Goal: Obtain resource: Obtain resource

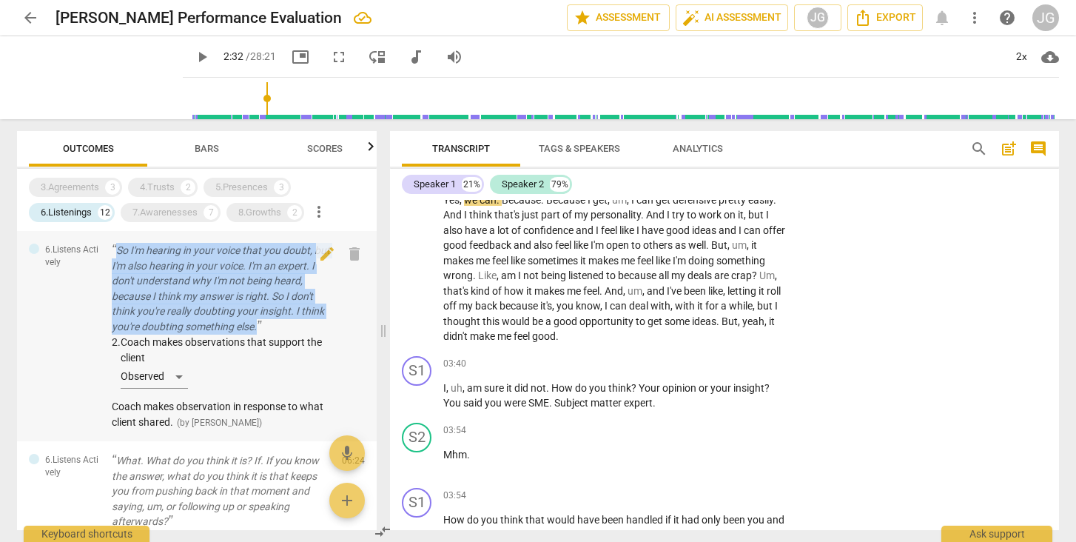
drag, startPoint x: 111, startPoint y: 246, endPoint x: 299, endPoint y: 324, distance: 203.7
click at [299, 324] on div "6.Listens Actively So I'm hearing in your voice that you doubt, but I'm also he…" at bounding box center [197, 336] width 360 height 210
copy p "So I'm hearing in your voice that you doubt, but I'm also hearing in your voice…"
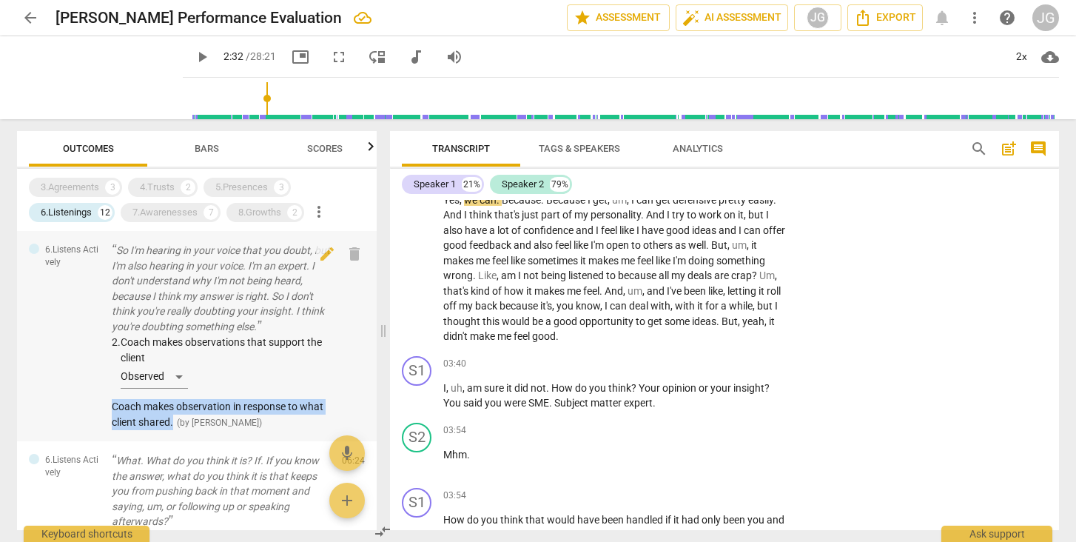
drag, startPoint x: 110, startPoint y: 403, endPoint x: 176, endPoint y: 416, distance: 67.1
click at [176, 416] on div "6.Listens Actively So I'm hearing in your voice that you doubt, but I'm also he…" at bounding box center [197, 336] width 360 height 210
copy span "Coach makes observation in response to what client shared."
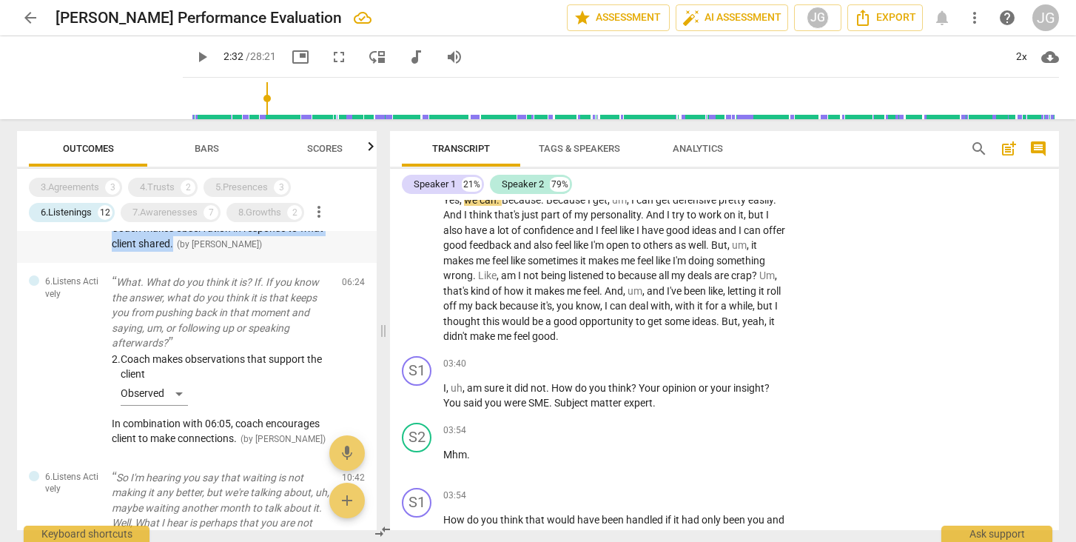
scroll to position [178, 0]
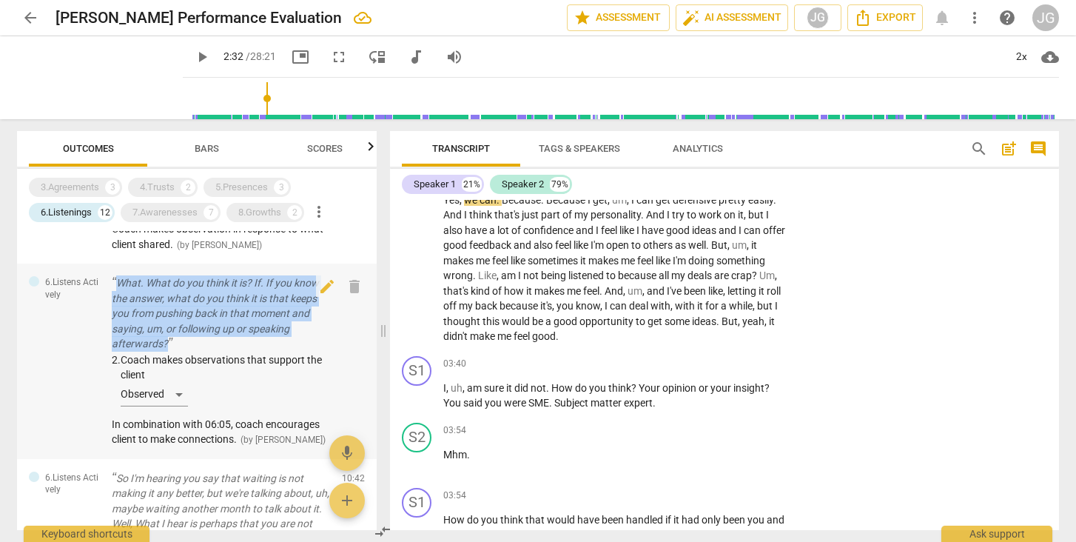
drag, startPoint x: 110, startPoint y: 274, endPoint x: 187, endPoint y: 340, distance: 101.9
click at [187, 340] on div "6.Listens Actively What. What do you think it is? If. If you know the answer, w…" at bounding box center [197, 361] width 360 height 195
copy p "What. What do you think it is? If. If you know the answer, what do you think it…"
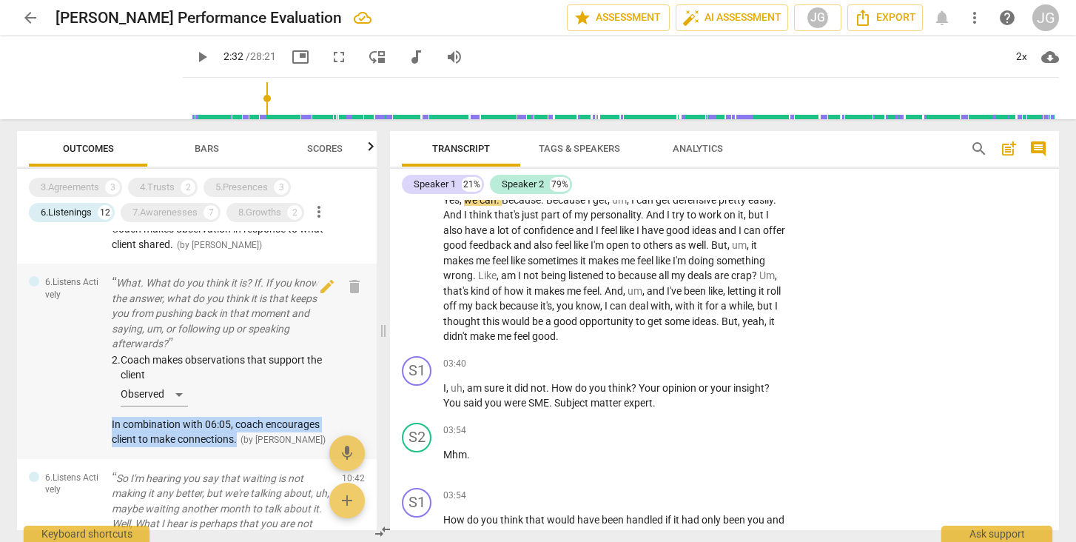
drag, startPoint x: 106, startPoint y: 417, endPoint x: 242, endPoint y: 426, distance: 136.4
click at [242, 426] on div "6.Listens Actively What. What do you think it is? If. If you know the answer, w…" at bounding box center [197, 361] width 360 height 195
copy span "In combination with 06:05, coach encourages client to make connections."
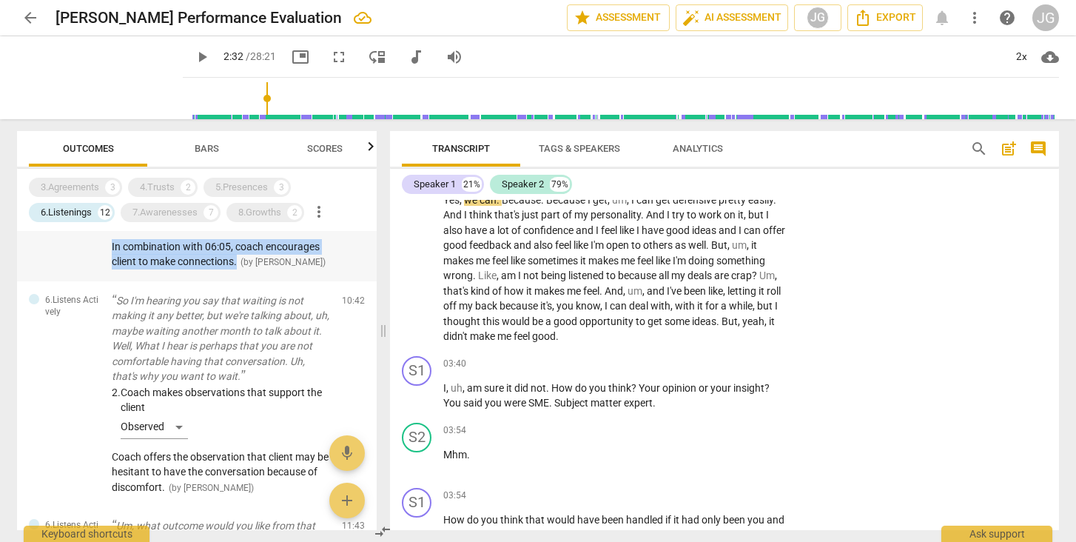
scroll to position [358, 0]
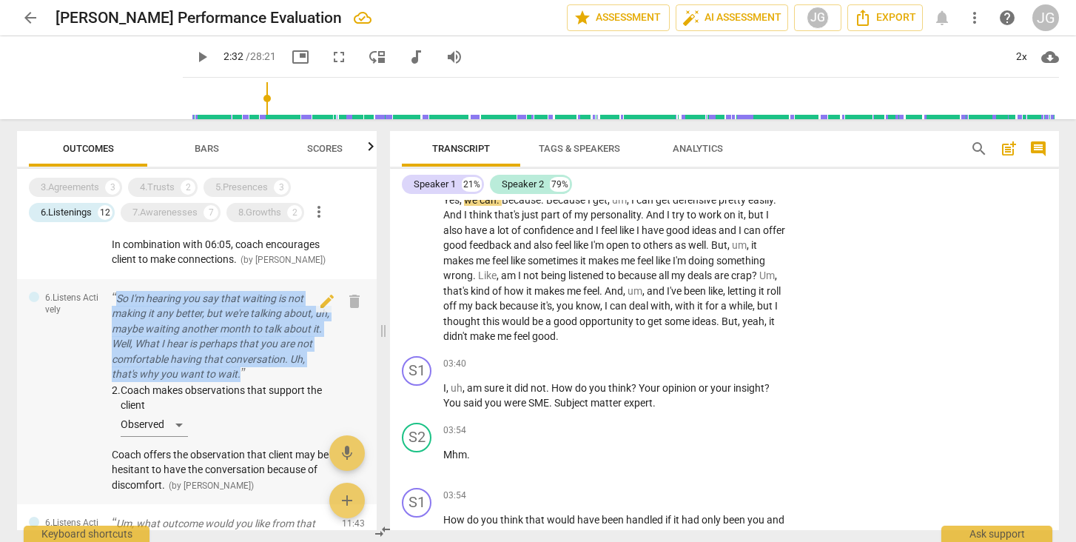
drag, startPoint x: 109, startPoint y: 286, endPoint x: 257, endPoint y: 362, distance: 166.5
click at [257, 362] on div "6.Listens Actively So I'm hearing you say that waiting is not making it any bet…" at bounding box center [197, 392] width 360 height 226
copy p "So I'm hearing you say that waiting is not making it any better, but we're talk…"
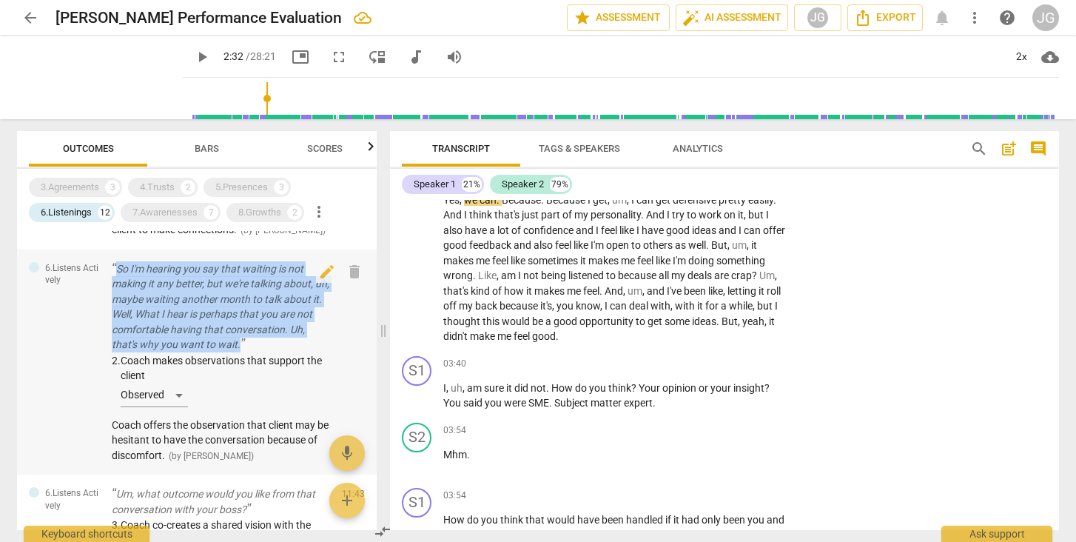
scroll to position [423, 0]
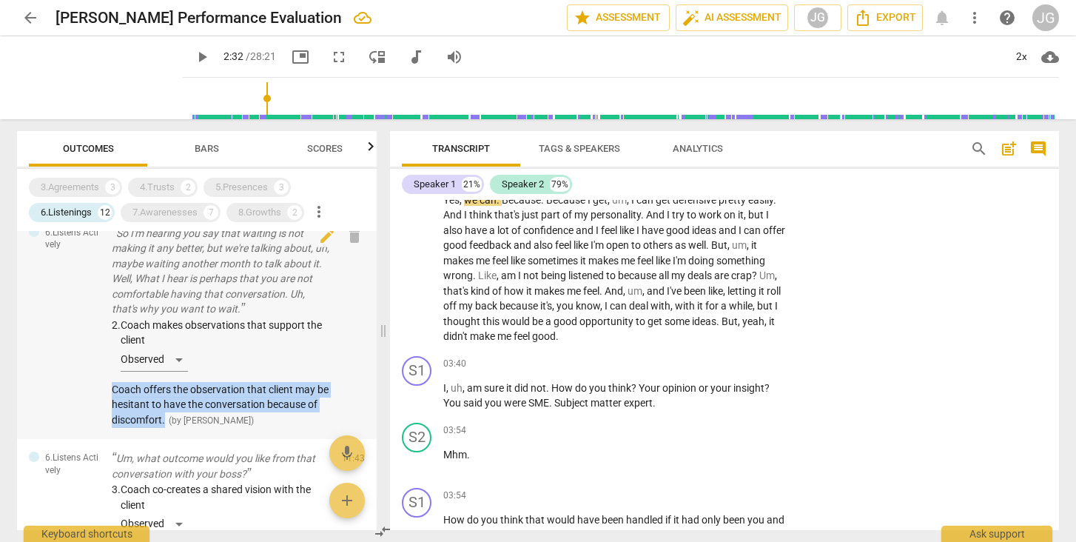
drag, startPoint x: 107, startPoint y: 378, endPoint x: 181, endPoint y: 409, distance: 79.6
click at [180, 409] on div "6.Listens Actively So I'm hearing you say that waiting is not making it any bet…" at bounding box center [197, 327] width 360 height 226
copy span "Coach offers the observation that client may be hesitant to have the conversati…"
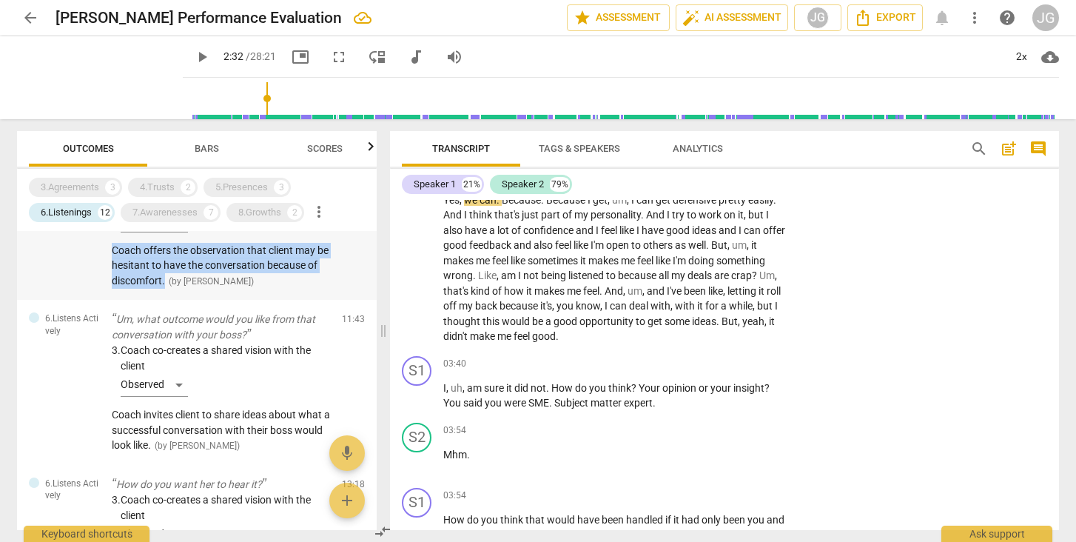
scroll to position [563, 0]
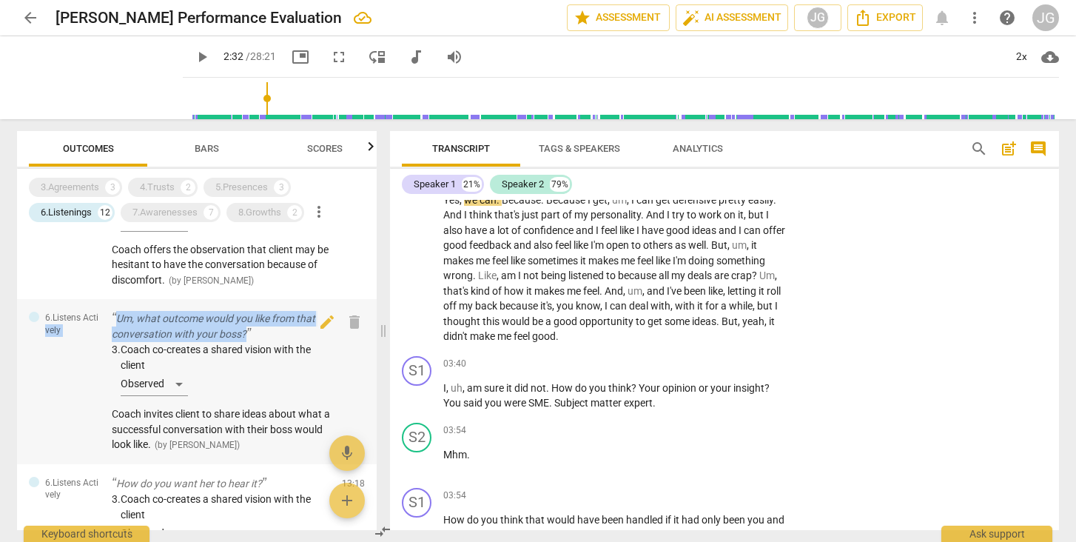
drag, startPoint x: 106, startPoint y: 301, endPoint x: 258, endPoint y: 322, distance: 153.9
click at [258, 322] on div "6.Listens Actively Um, what outcome would you like from that conversation with …" at bounding box center [197, 381] width 360 height 165
click at [27, 415] on div "6.Listens Actively Um, what outcome would you like from that conversation with …" at bounding box center [197, 381] width 360 height 165
drag, startPoint x: 263, startPoint y: 323, endPoint x: 111, endPoint y: 308, distance: 152.5
click at [111, 308] on div "6.Listens Actively Um, what outcome would you like from that conversation with …" at bounding box center [197, 381] width 360 height 165
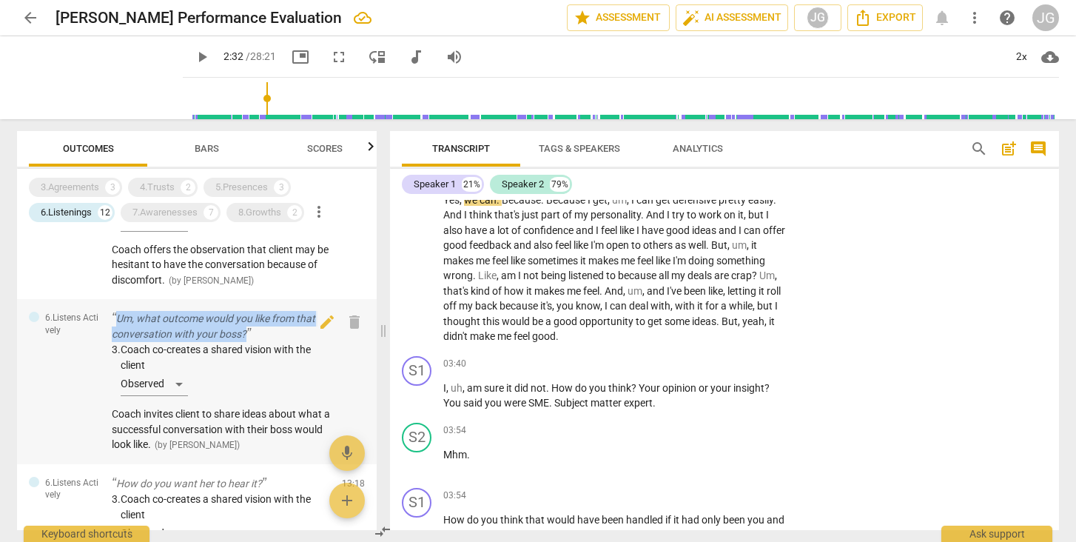
copy p "Um, what outcome would you like from that conversation with your boss?"
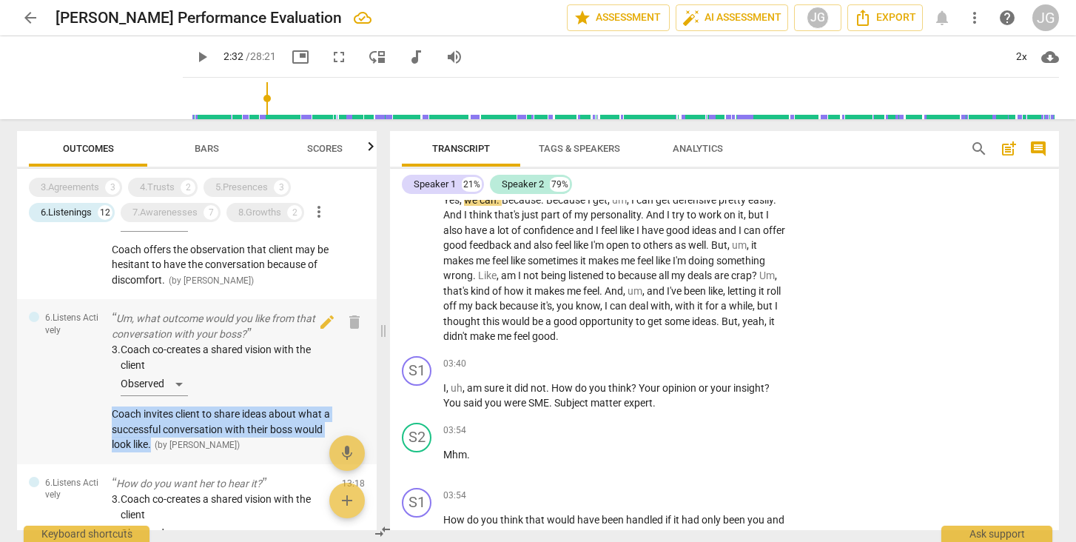
drag, startPoint x: 110, startPoint y: 399, endPoint x: 184, endPoint y: 429, distance: 79.3
click at [184, 428] on div "6.Listens Actively Um, what outcome would you like from that conversation with …" at bounding box center [197, 381] width 360 height 165
copy span "Coach invites client to share ideas about what a successful conversation with t…"
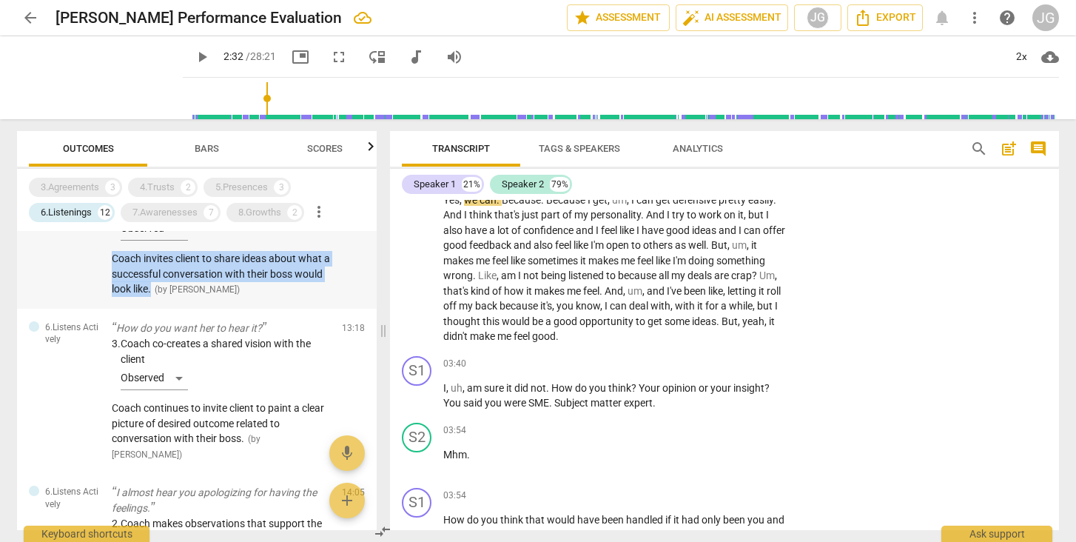
scroll to position [719, 0]
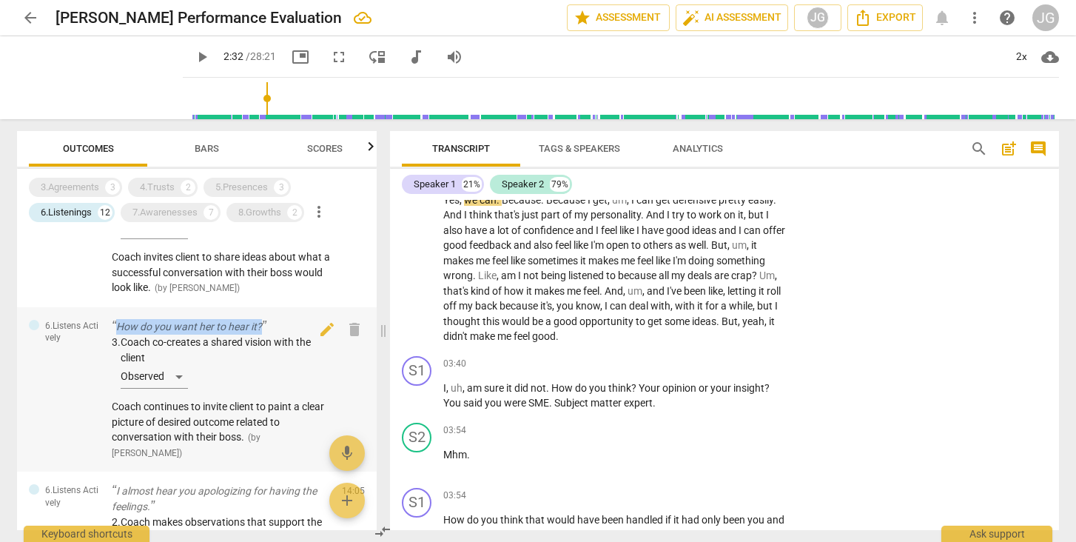
drag, startPoint x: 107, startPoint y: 309, endPoint x: 272, endPoint y: 308, distance: 165.8
click at [272, 308] on div "6.Listens Actively How do you want her to hear it? 3. Coach co-creates a shared…" at bounding box center [197, 389] width 360 height 165
copy p "How do you want her to hear it?"
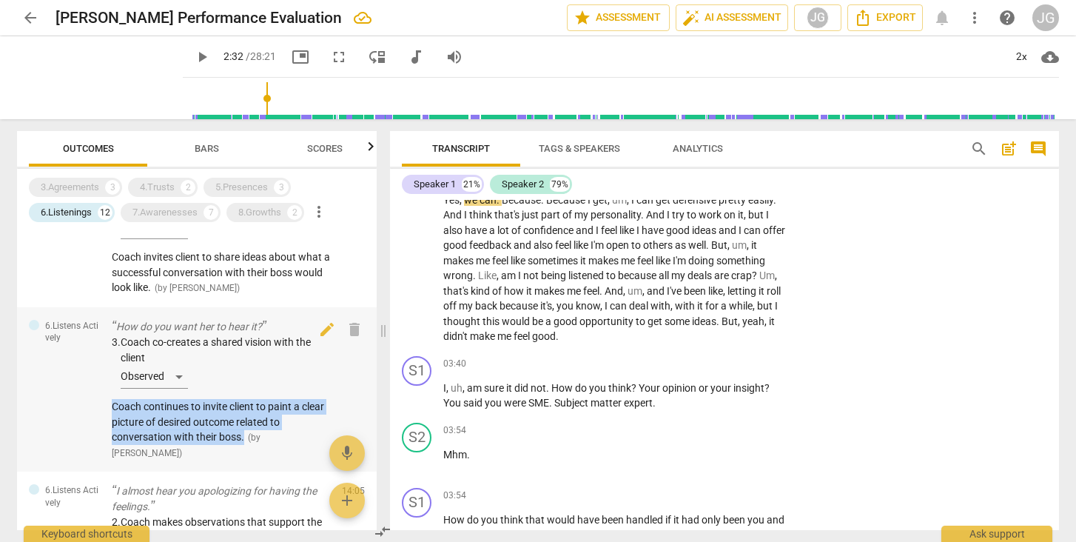
drag, startPoint x: 109, startPoint y: 390, endPoint x: 249, endPoint y: 422, distance: 143.5
click at [249, 422] on div "6.Listens Actively How do you want her to hear it? 3. Coach co-creates a shared…" at bounding box center [197, 389] width 360 height 165
copy span "Coach continues to invite client to paint a clear picture of desired outcome re…"
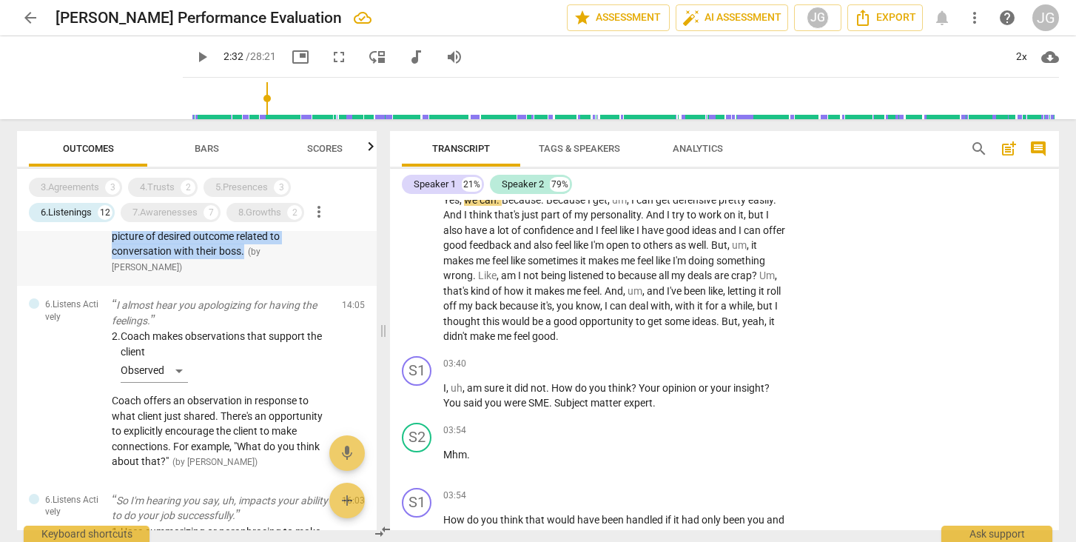
scroll to position [907, 0]
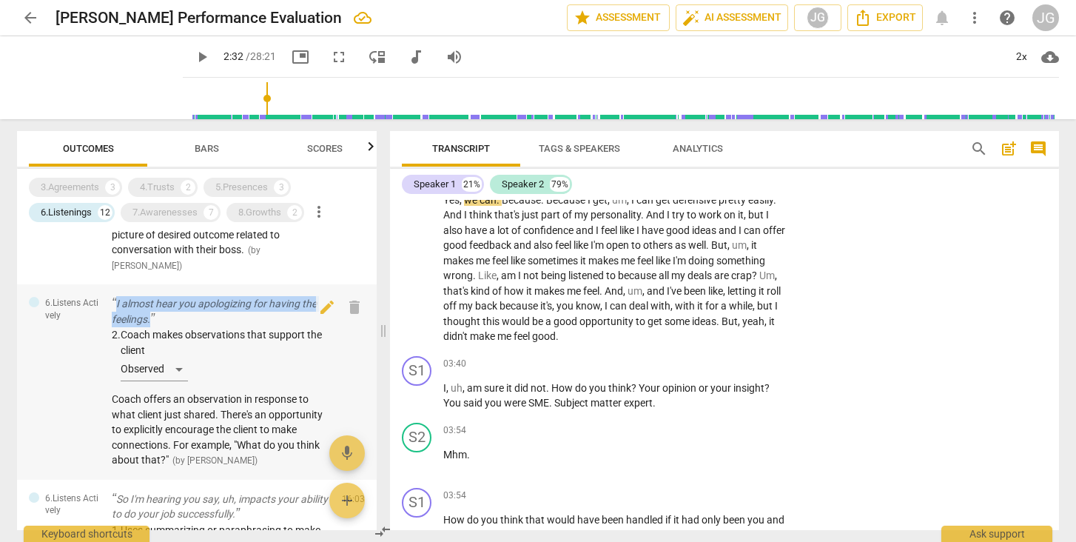
drag, startPoint x: 107, startPoint y: 282, endPoint x: 193, endPoint y: 301, distance: 88.6
click at [193, 301] on div "6.Listens Actively I almost hear you apologizing for having the feelings. 2. Co…" at bounding box center [197, 381] width 360 height 195
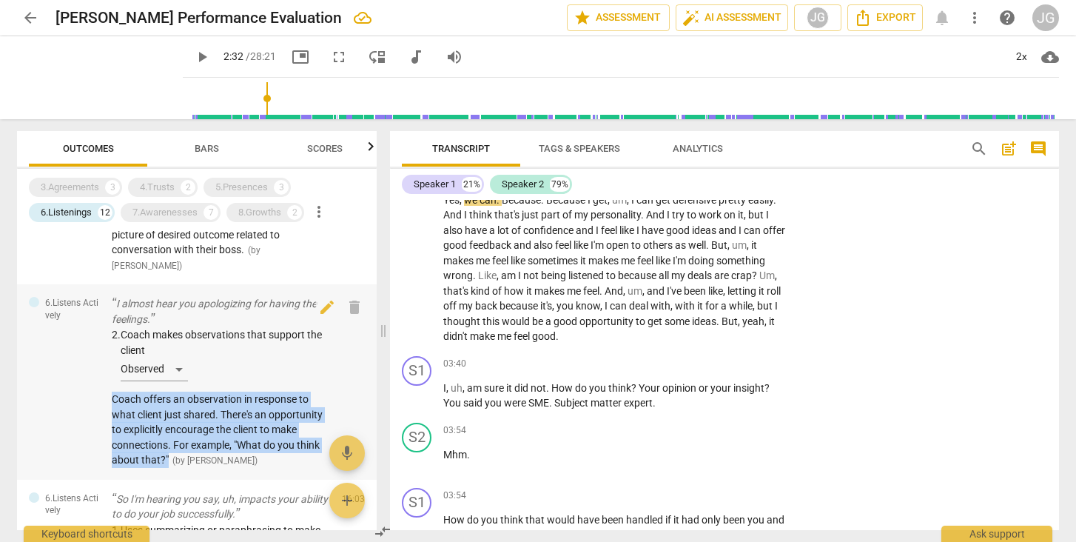
drag, startPoint x: 110, startPoint y: 380, endPoint x: 169, endPoint y: 440, distance: 83.7
click at [169, 440] on div "6.Listens Actively I almost hear you apologizing for having the feelings. 2. Co…" at bounding box center [197, 381] width 360 height 195
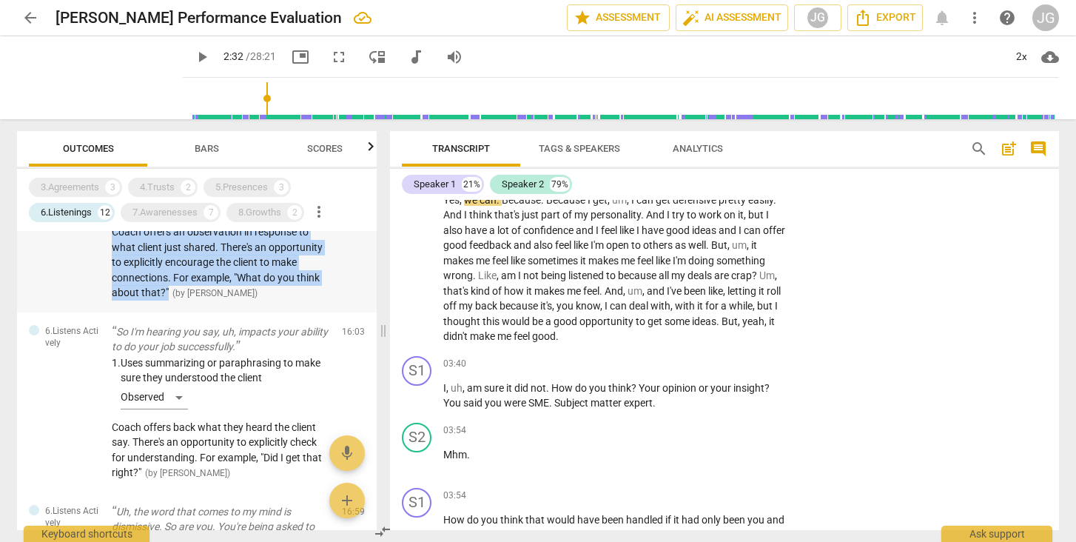
scroll to position [1075, 0]
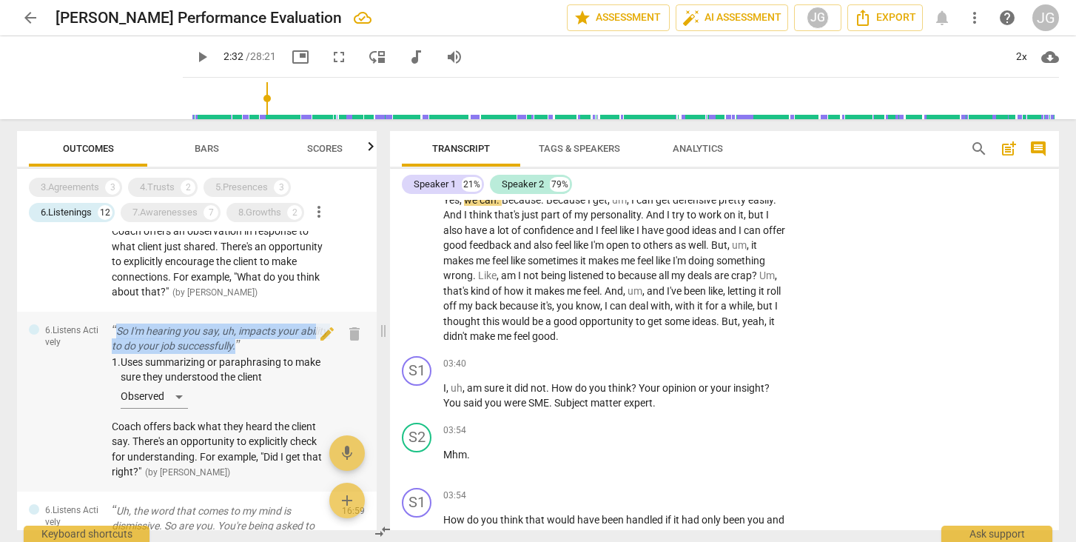
drag, startPoint x: 108, startPoint y: 306, endPoint x: 281, endPoint y: 324, distance: 173.5
click at [281, 324] on div "6.Listens Actively So I'm hearing you say, uh, impacts your ability to do your …" at bounding box center [197, 402] width 360 height 180
click at [78, 363] on div "6.Listens Actively So I'm hearing you say, uh, impacts your ability to do your …" at bounding box center [197, 402] width 360 height 180
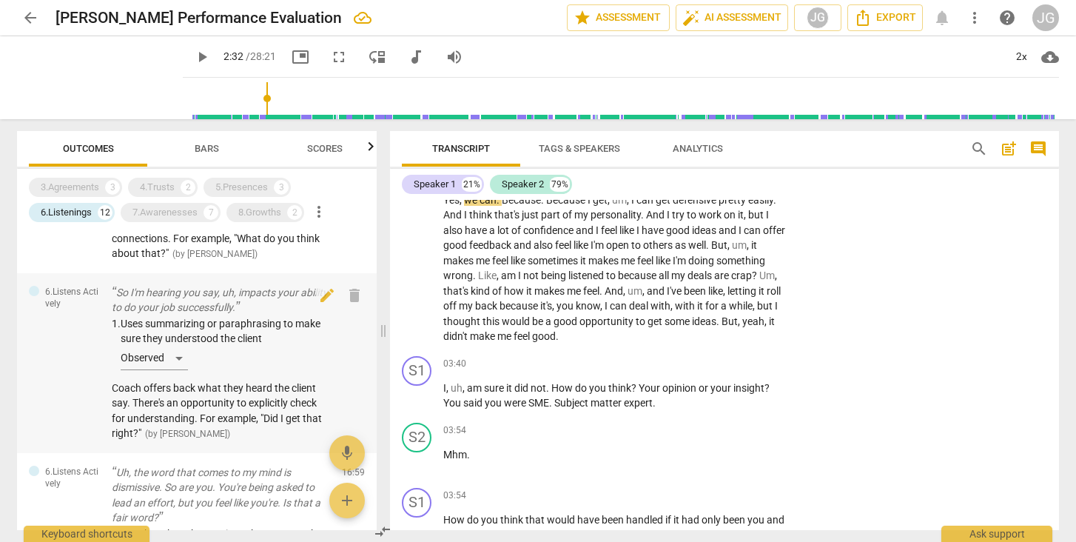
scroll to position [1112, 0]
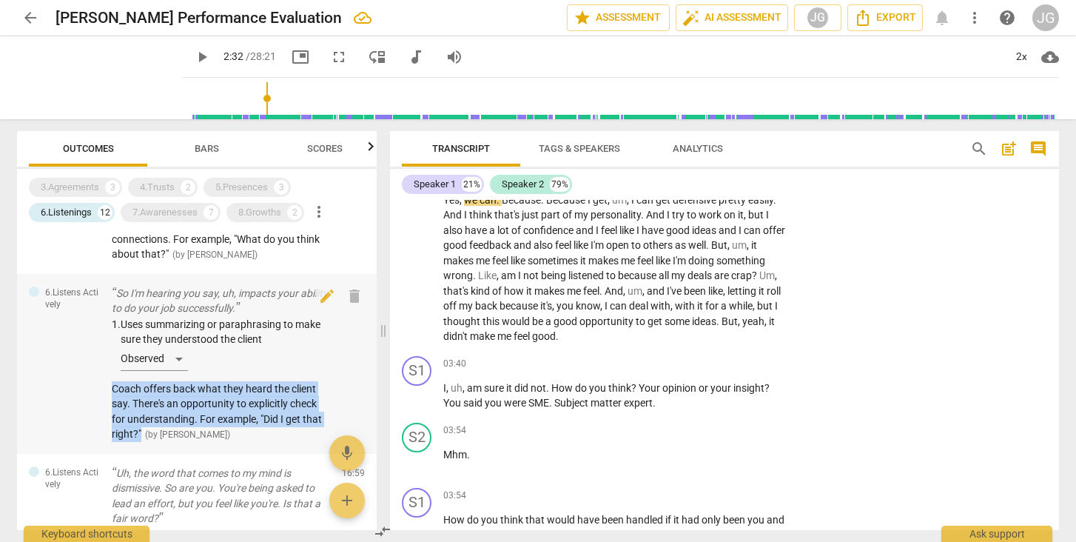
drag, startPoint x: 111, startPoint y: 365, endPoint x: 144, endPoint y: 412, distance: 57.5
click at [144, 412] on div "6.Listens Actively So I'm hearing you say, uh, impacts your ability to do your …" at bounding box center [197, 364] width 360 height 180
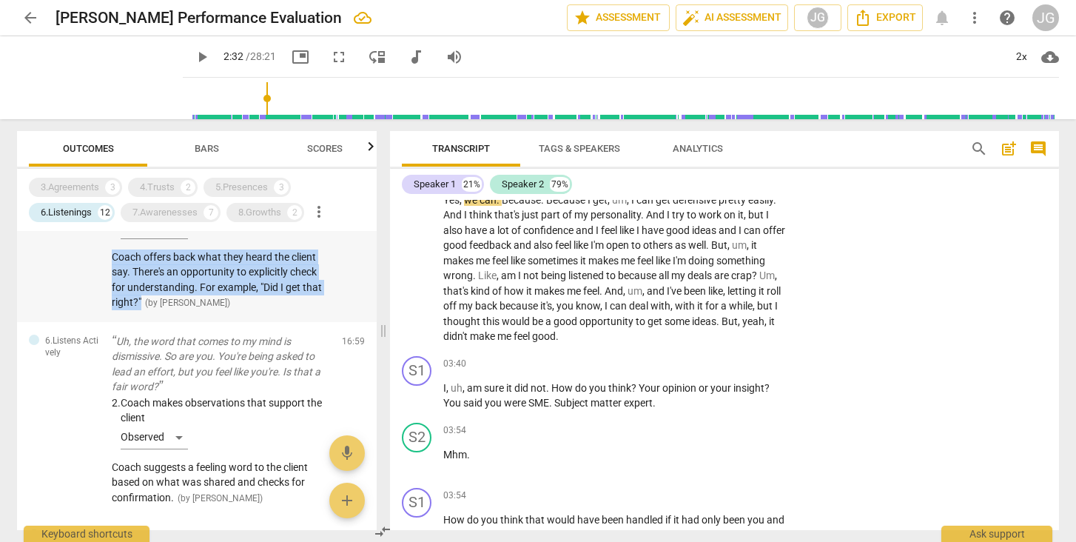
scroll to position [1249, 0]
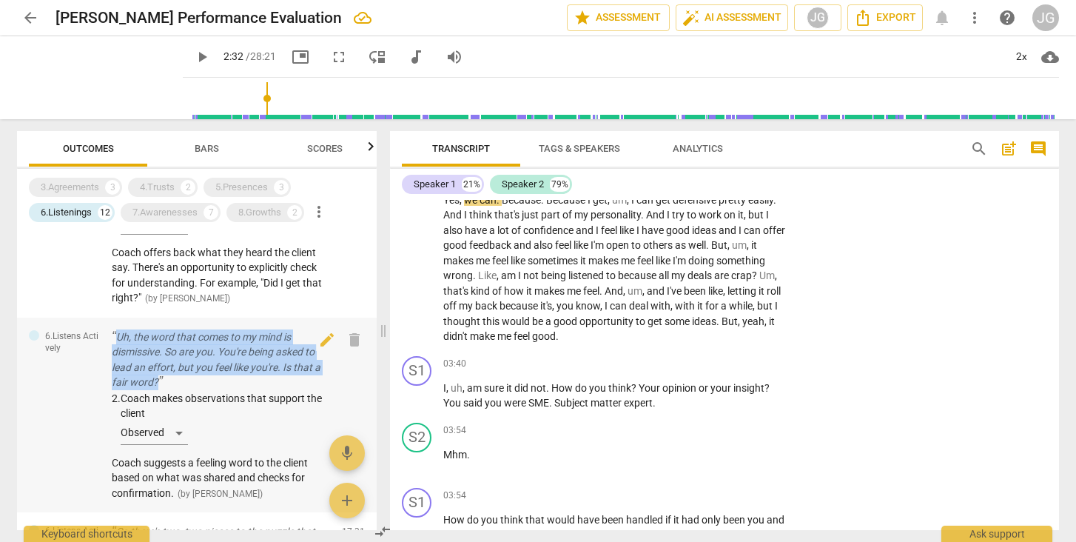
drag, startPoint x: 172, startPoint y: 359, endPoint x: 113, endPoint y: 309, distance: 78.3
click at [113, 329] on p "Uh, the word that comes to my mind is dismissive. So are you. You're being aske…" at bounding box center [221, 359] width 218 height 61
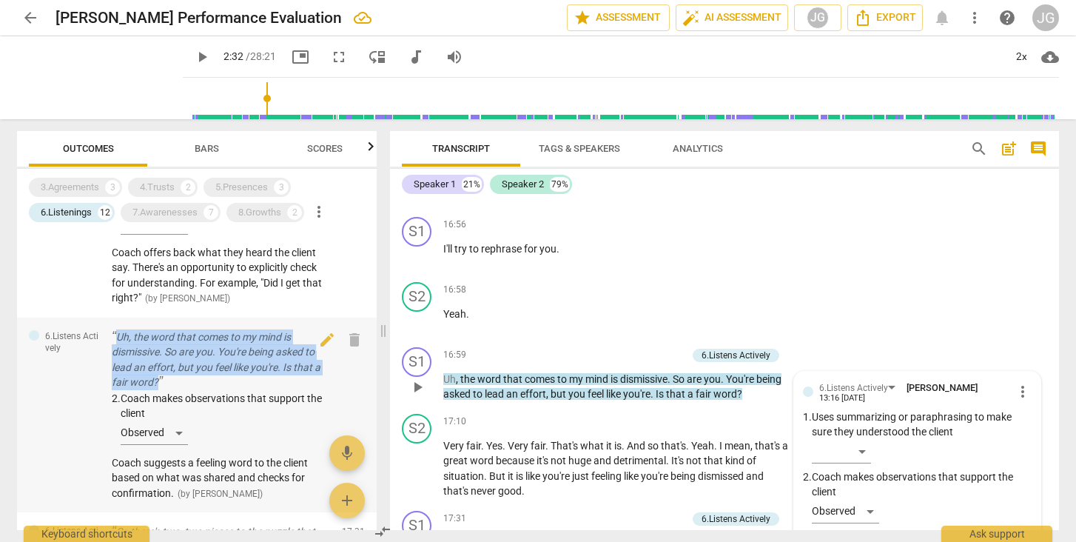
click at [61, 355] on div "6.Listens Actively Uh, the word that comes to my mind is dismissive. So are you…" at bounding box center [197, 415] width 360 height 195
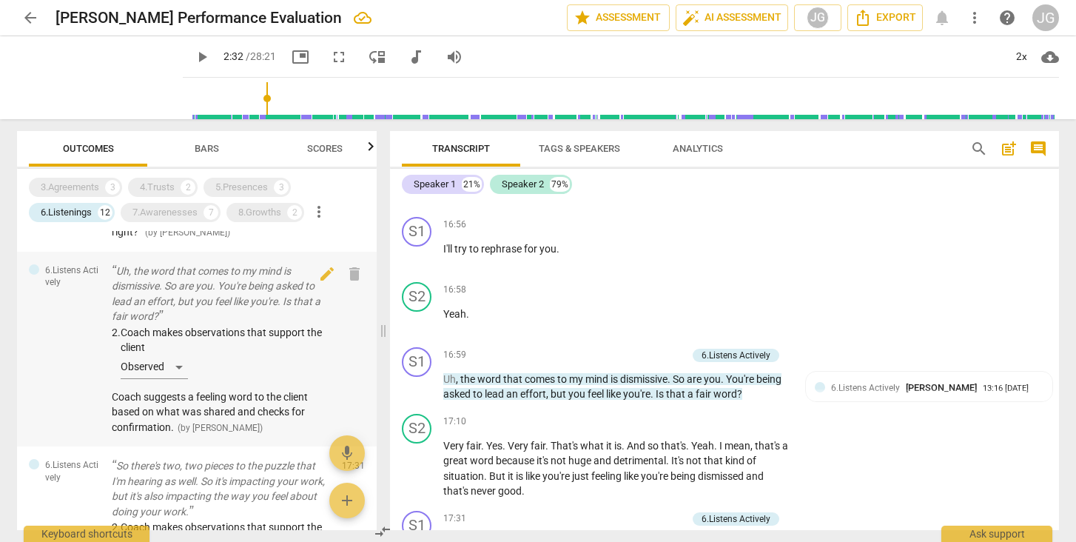
scroll to position [1315, 0]
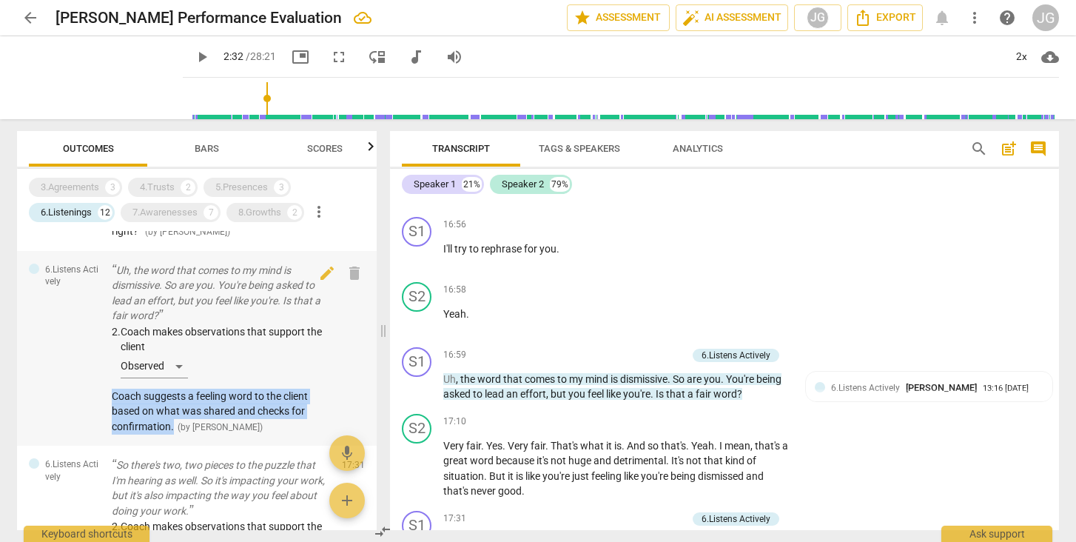
drag, startPoint x: 107, startPoint y: 369, endPoint x: 174, endPoint y: 400, distance: 74.5
click at [174, 400] on div "6.Listens Actively Uh, the word that comes to my mind is dismissive. So are you…" at bounding box center [197, 348] width 360 height 195
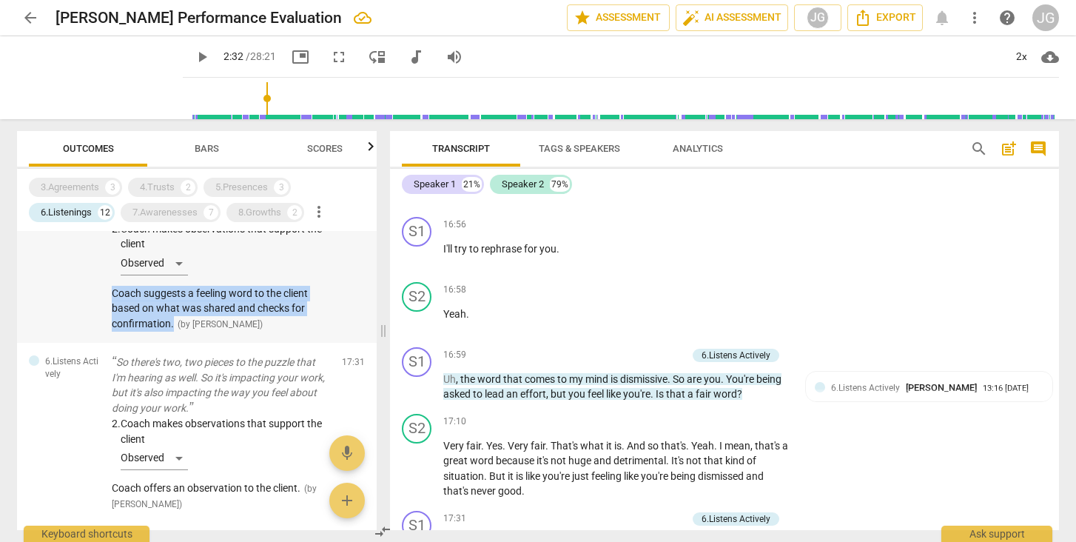
scroll to position [1420, 0]
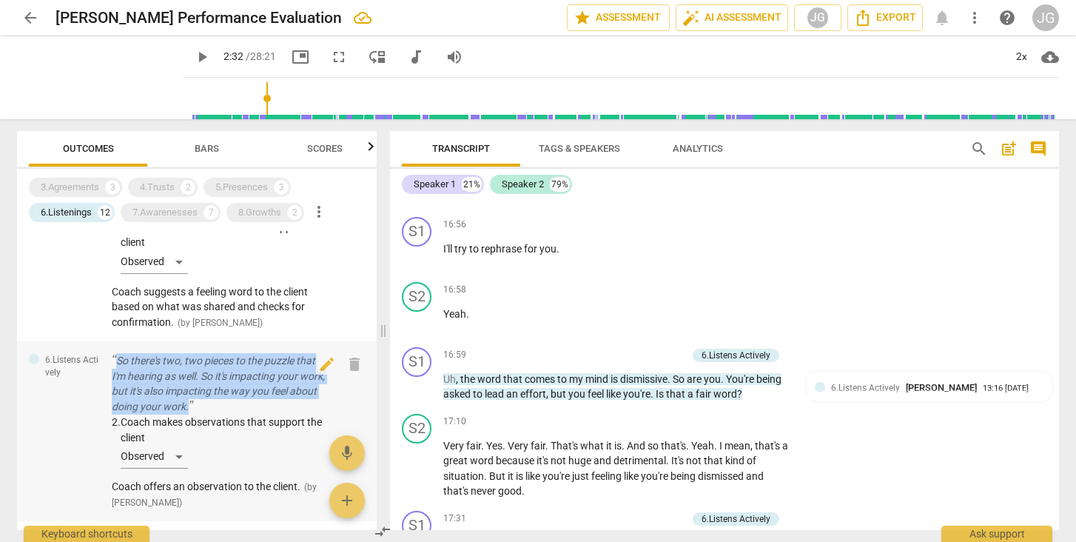
drag, startPoint x: 235, startPoint y: 375, endPoint x: 107, endPoint y: 336, distance: 133.9
click at [107, 341] on div "6.Listens Actively So there's two, two pieces to the puzzle that I'm hearing as…" at bounding box center [197, 431] width 360 height 180
click at [65, 386] on div "6.Listens Actively So there's two, two pieces to the puzzle that I'm hearing as…" at bounding box center [197, 431] width 360 height 180
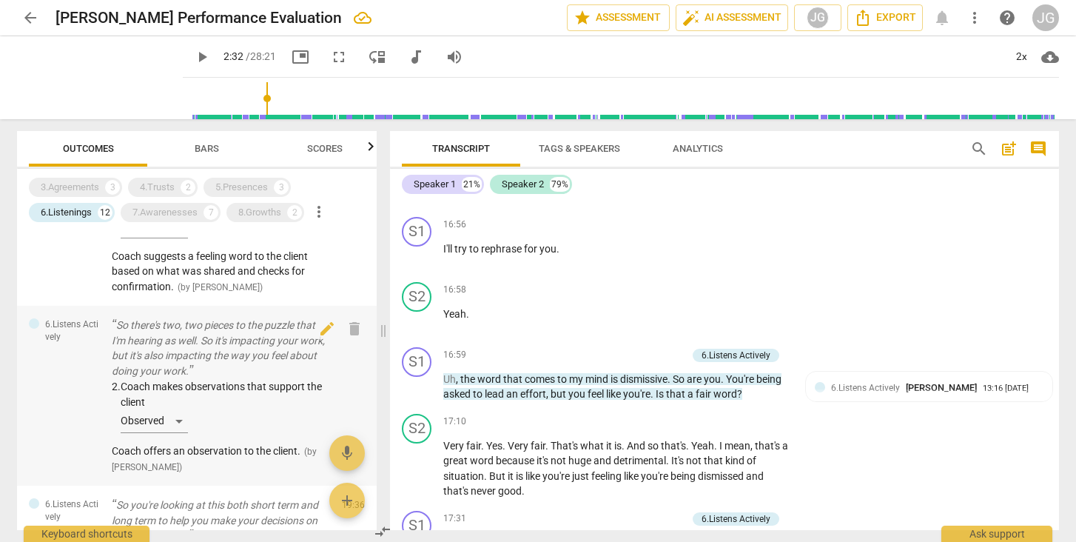
scroll to position [1470, 0]
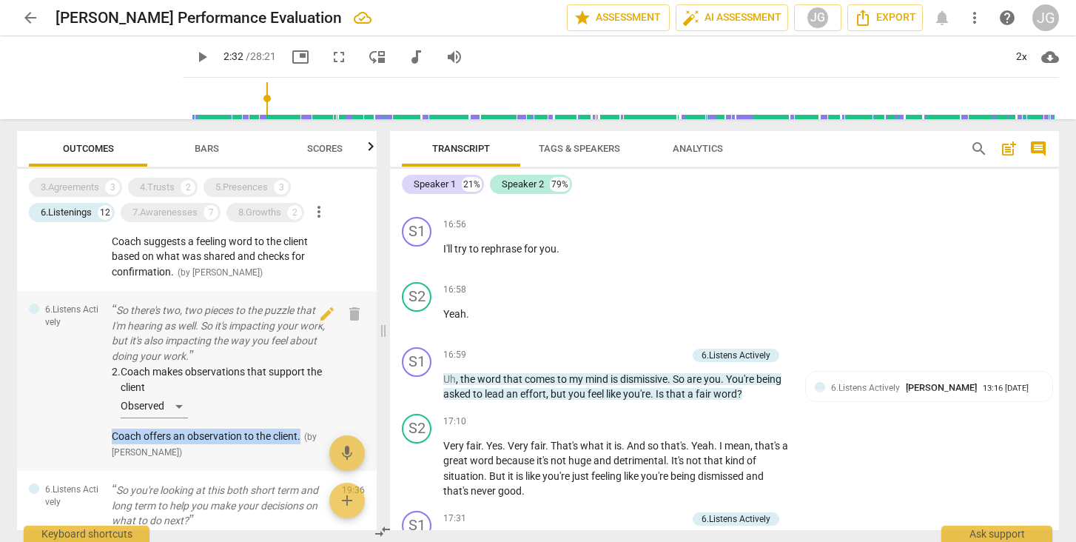
drag, startPoint x: 104, startPoint y: 409, endPoint x: 305, endPoint y: 405, distance: 200.6
click at [305, 405] on div "6.Listens Actively So there's two, two pieces to the puzzle that I'm hearing as…" at bounding box center [197, 381] width 360 height 180
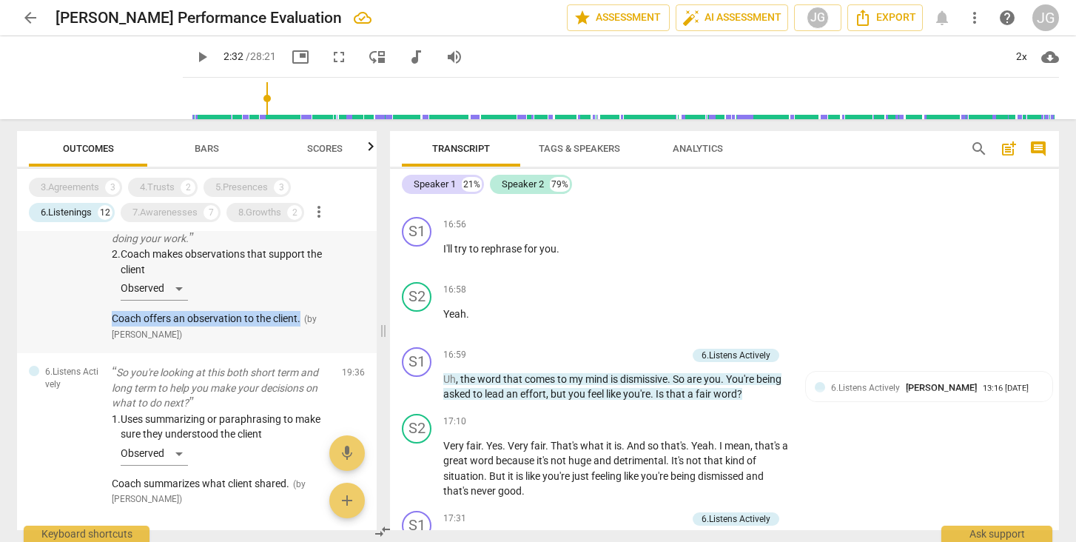
scroll to position [1602, 0]
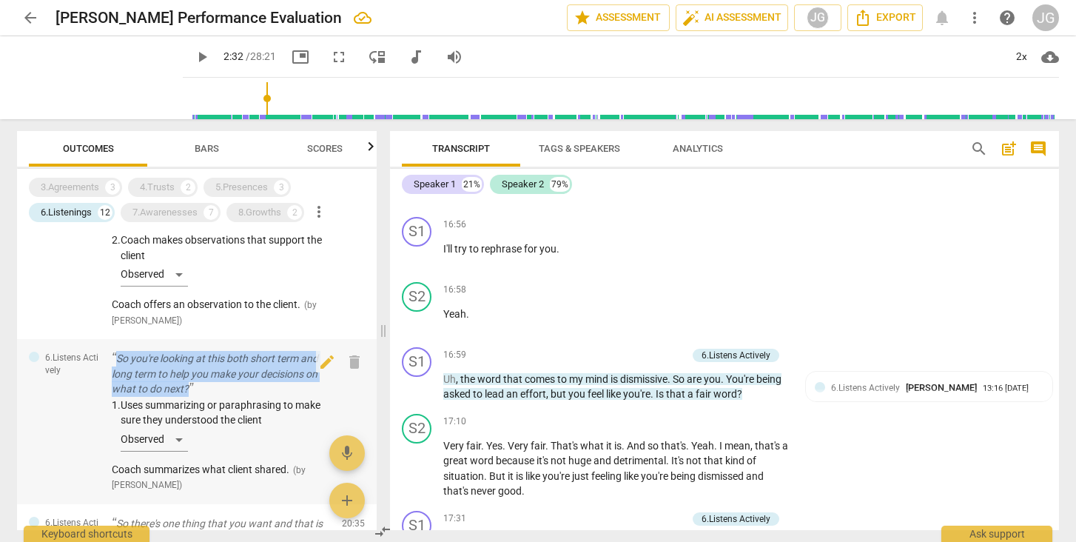
drag, startPoint x: 216, startPoint y: 356, endPoint x: 115, endPoint y: 332, distance: 104.1
click at [115, 351] on p "So you're looking at this both short term and long term to help you make your d…" at bounding box center [221, 374] width 218 height 46
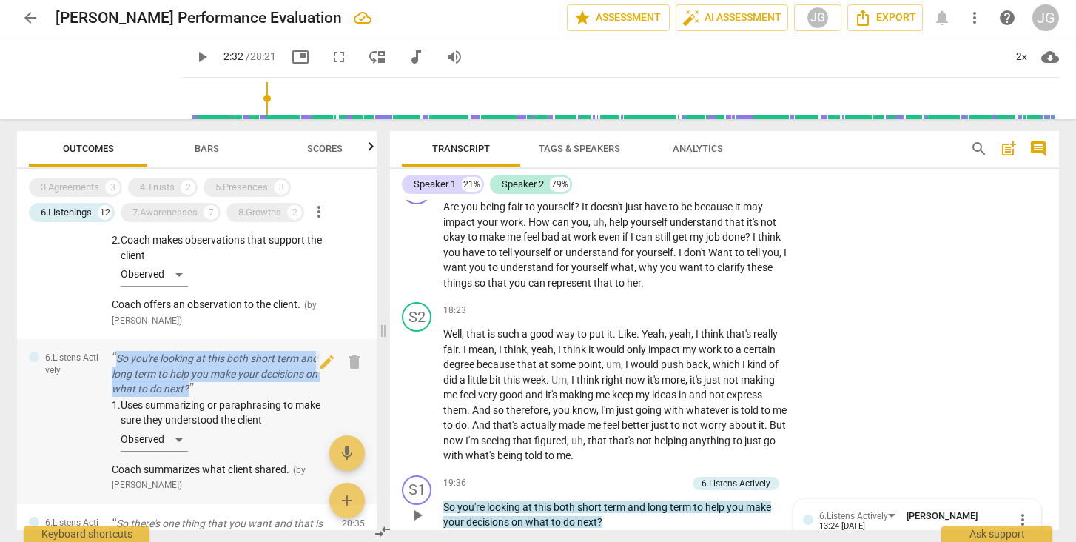
scroll to position [5414, 0]
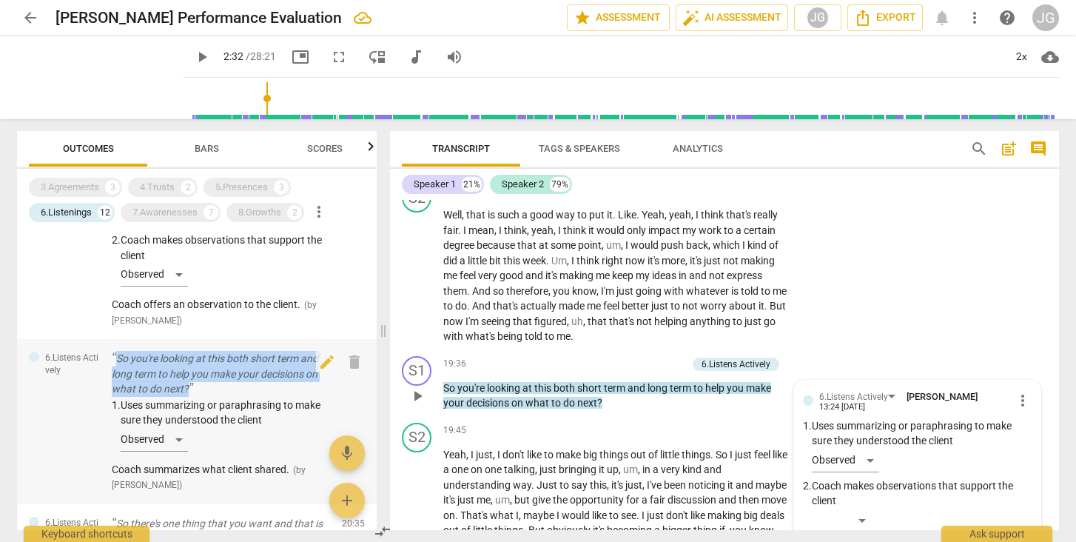
click at [74, 379] on div "6.Listens Actively So you're looking at this both short term and long term to h…" at bounding box center [197, 421] width 360 height 165
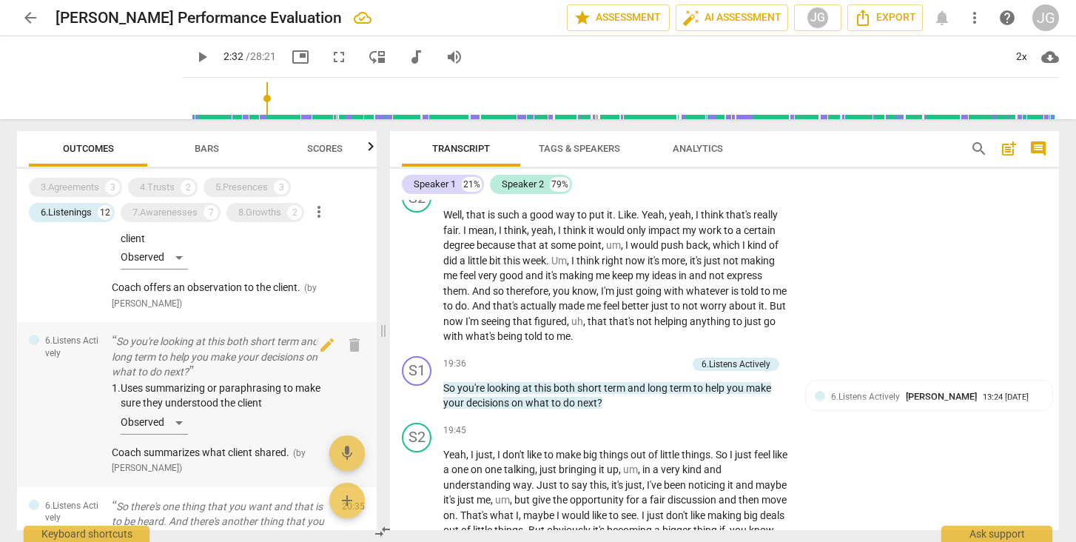
scroll to position [1620, 0]
drag, startPoint x: 105, startPoint y: 423, endPoint x: 295, endPoint y: 420, distance: 189.5
click at [295, 420] on div "6.Listens Actively So you're looking at this both short term and long term to h…" at bounding box center [197, 403] width 360 height 165
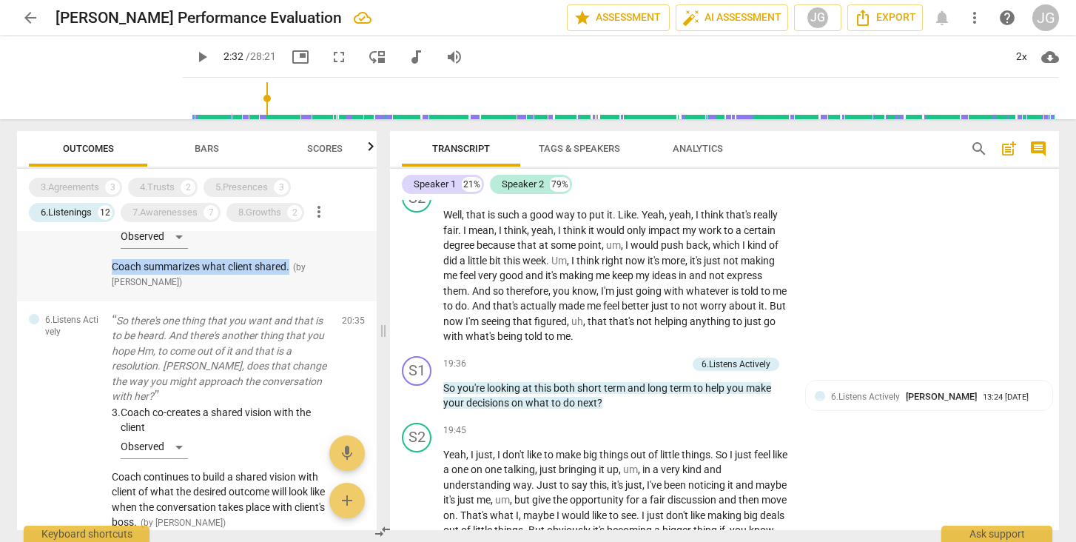
scroll to position [1806, 0]
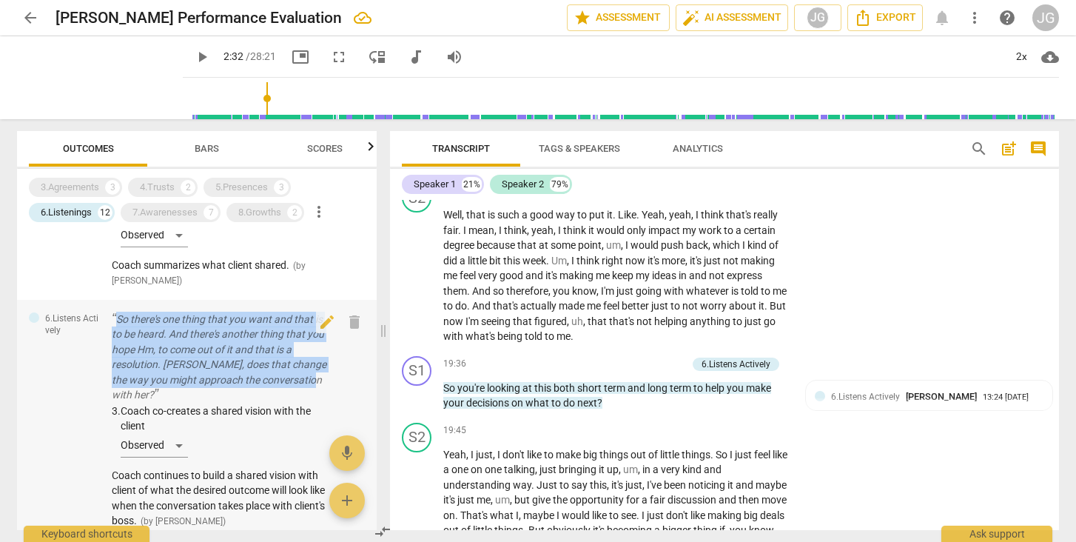
drag, startPoint x: 110, startPoint y: 283, endPoint x: 321, endPoint y: 343, distance: 219.3
click at [321, 343] on div "6.Listens Actively So there's one thing that you want and that is to be heard. …" at bounding box center [197, 420] width 360 height 241
click at [77, 378] on div "6.Listens Actively So there's one thing that you want and that is to be heard. …" at bounding box center [197, 420] width 360 height 241
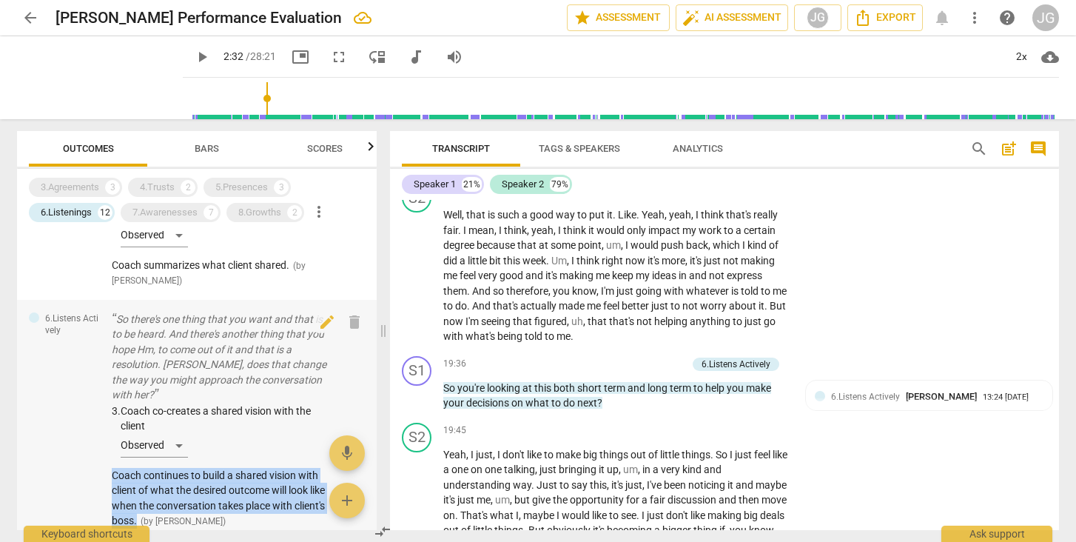
drag, startPoint x: 108, startPoint y: 423, endPoint x: 173, endPoint y: 469, distance: 79.3
click at [173, 469] on div "6.Listens Actively So there's one thing that you want and that is to be heard. …" at bounding box center [197, 420] width 360 height 241
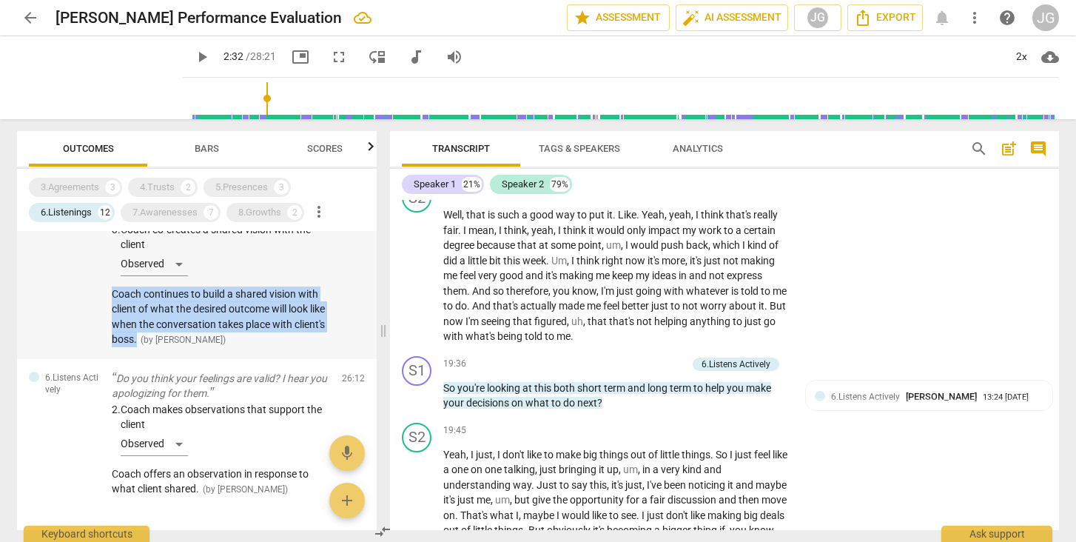
scroll to position [1987, 0]
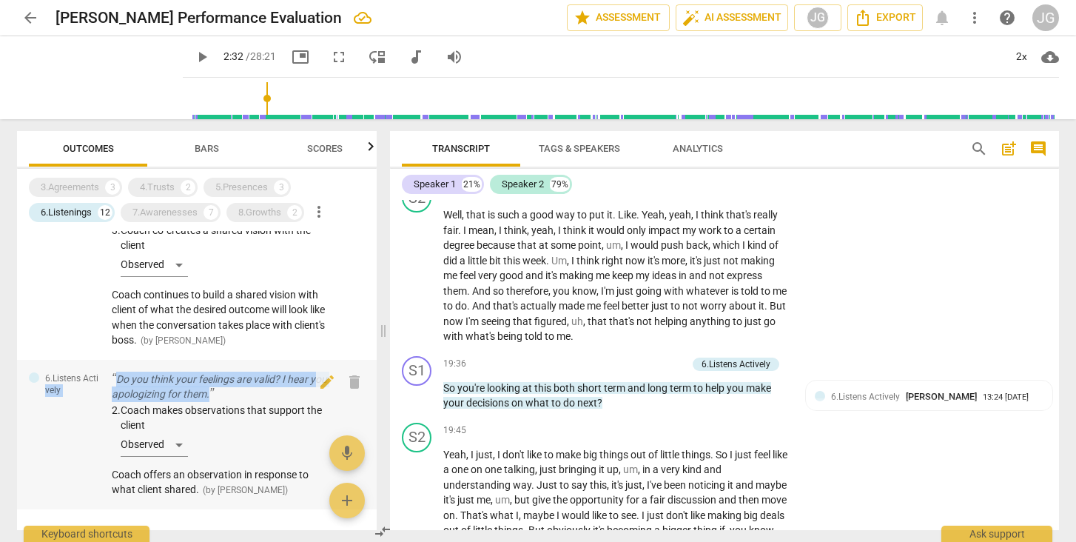
drag, startPoint x: 106, startPoint y: 324, endPoint x: 243, endPoint y: 339, distance: 137.7
click at [243, 360] on div "6.Listens Actively Do you think your feelings are valid? I hear you apologizing…" at bounding box center [197, 435] width 360 height 150
drag, startPoint x: 252, startPoint y: 343, endPoint x: 110, endPoint y: 329, distance: 142.9
click at [110, 360] on div "6.Listens Actively Do you think your feelings are valid? I hear you apologizing…" at bounding box center [197, 435] width 360 height 150
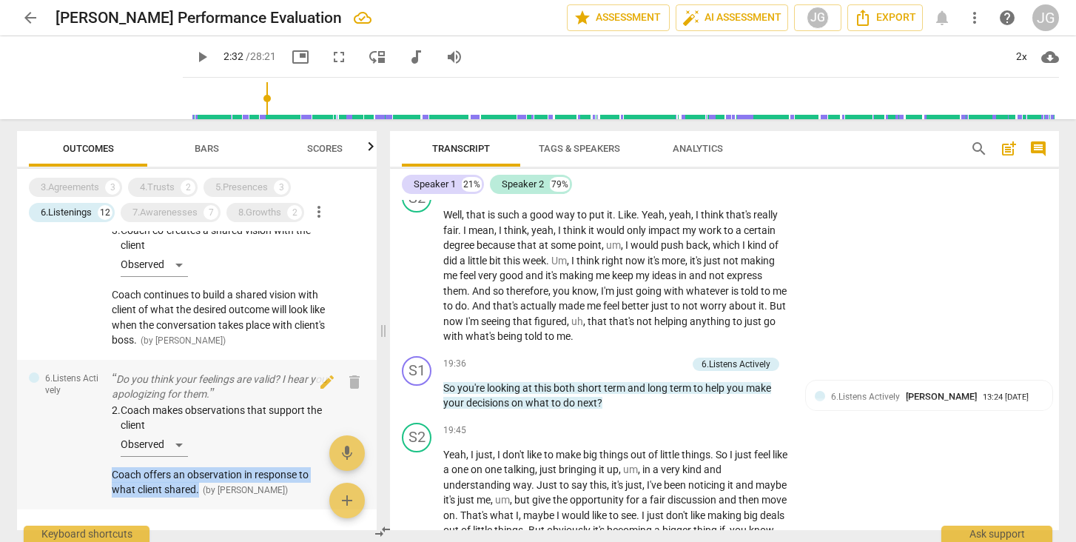
drag, startPoint x: 106, startPoint y: 422, endPoint x: 199, endPoint y: 439, distance: 94.8
click at [199, 439] on div "6.Listens Actively Do you think your feelings are valid? I hear you apologizing…" at bounding box center [197, 435] width 360 height 150
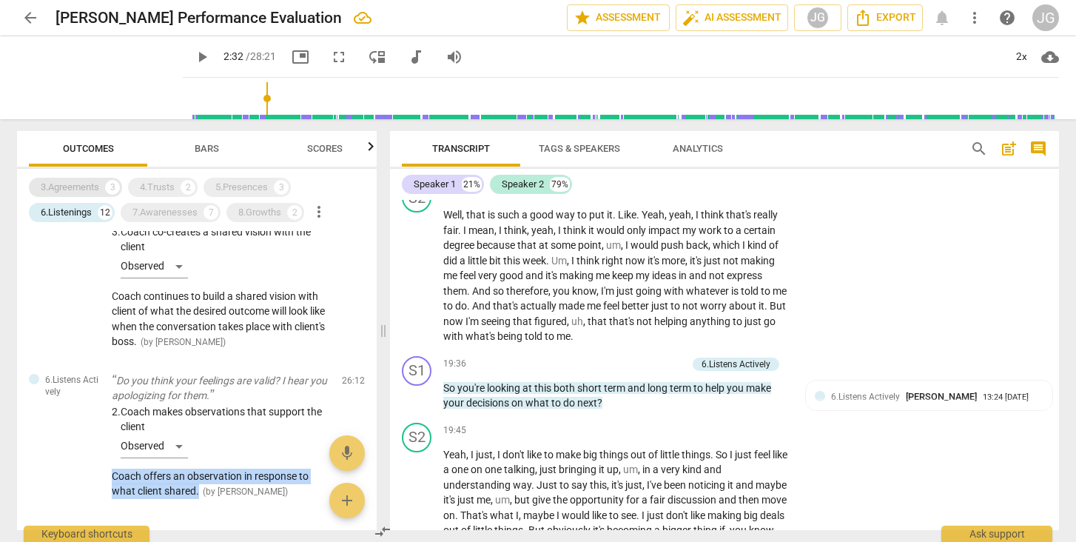
click at [97, 188] on div "3.Agreements" at bounding box center [70, 187] width 58 height 15
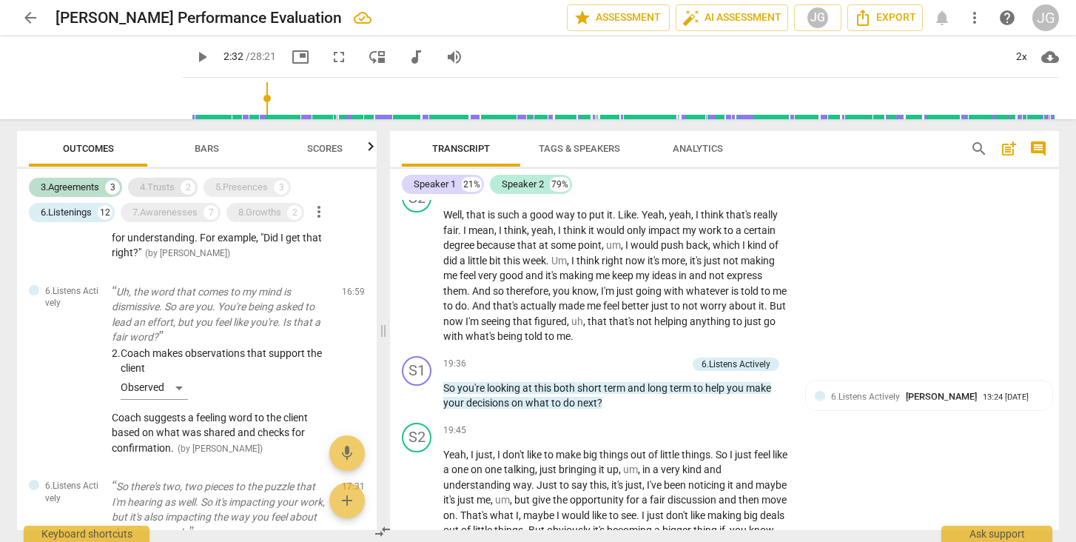
click at [150, 185] on div "4.Trusts" at bounding box center [157, 187] width 35 height 15
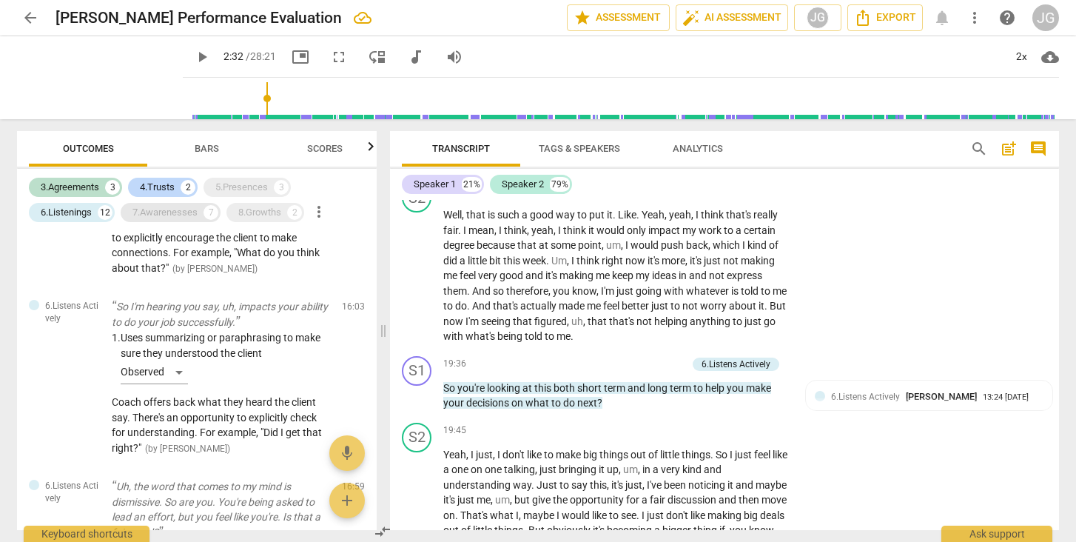
click at [155, 212] on div "7.Awarenesses" at bounding box center [164, 212] width 65 height 15
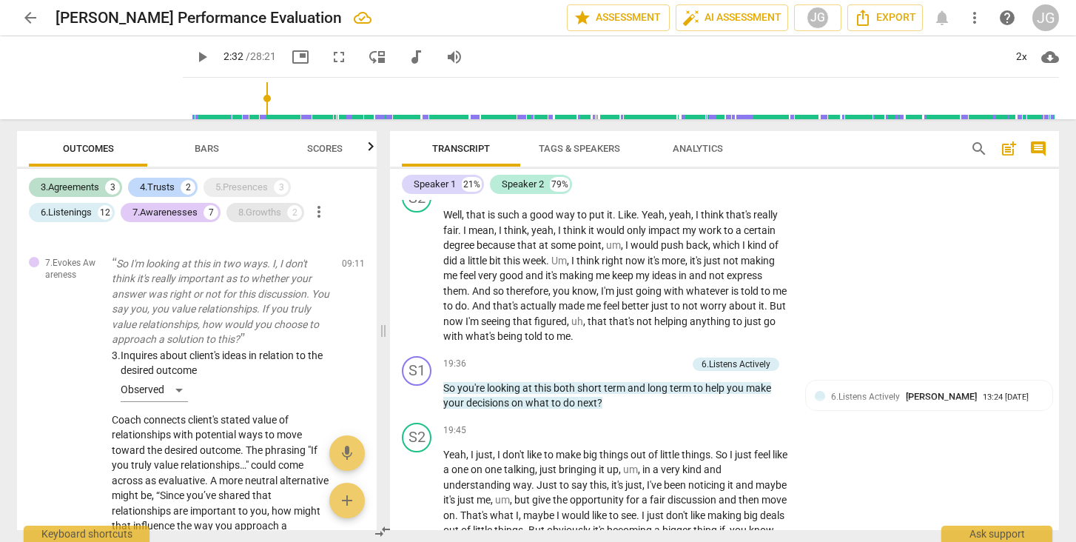
click at [262, 207] on div "8.Growths" at bounding box center [259, 212] width 43 height 15
click at [251, 178] on div "5.Presences 3" at bounding box center [247, 187] width 87 height 19
